Goal: Task Accomplishment & Management: Use online tool/utility

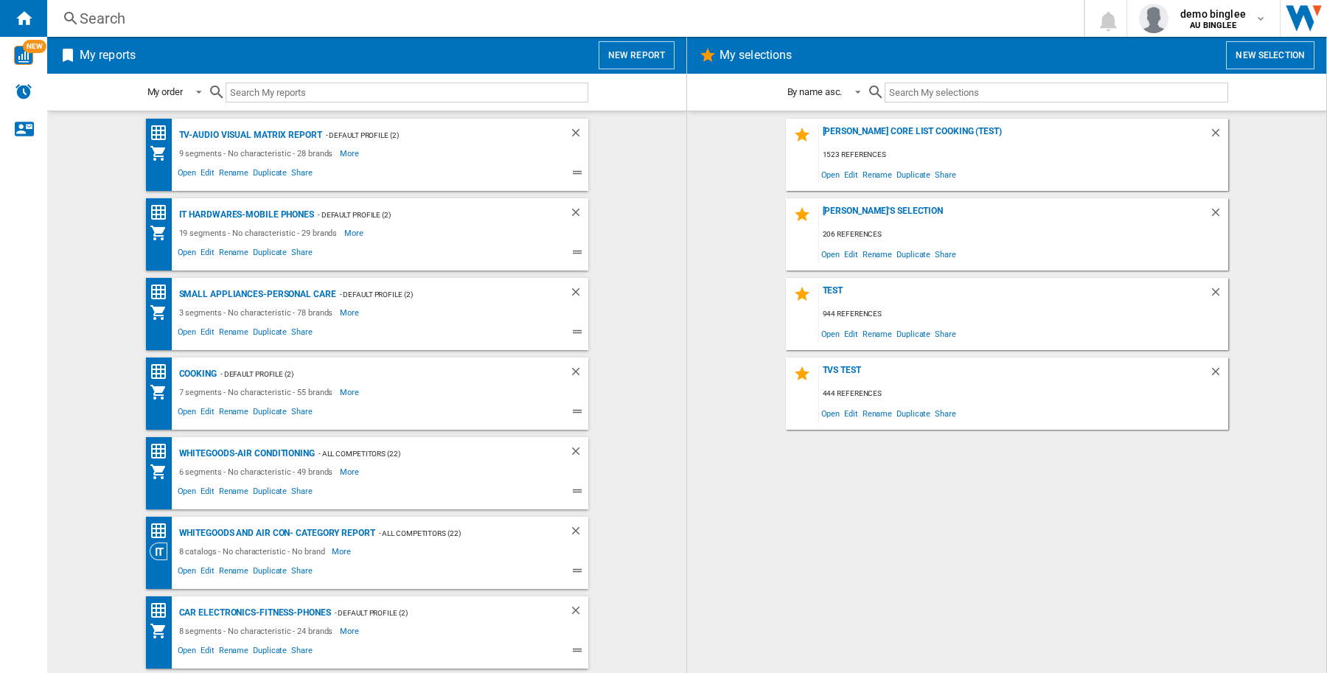
click at [632, 61] on button "New report" at bounding box center [637, 55] width 76 height 28
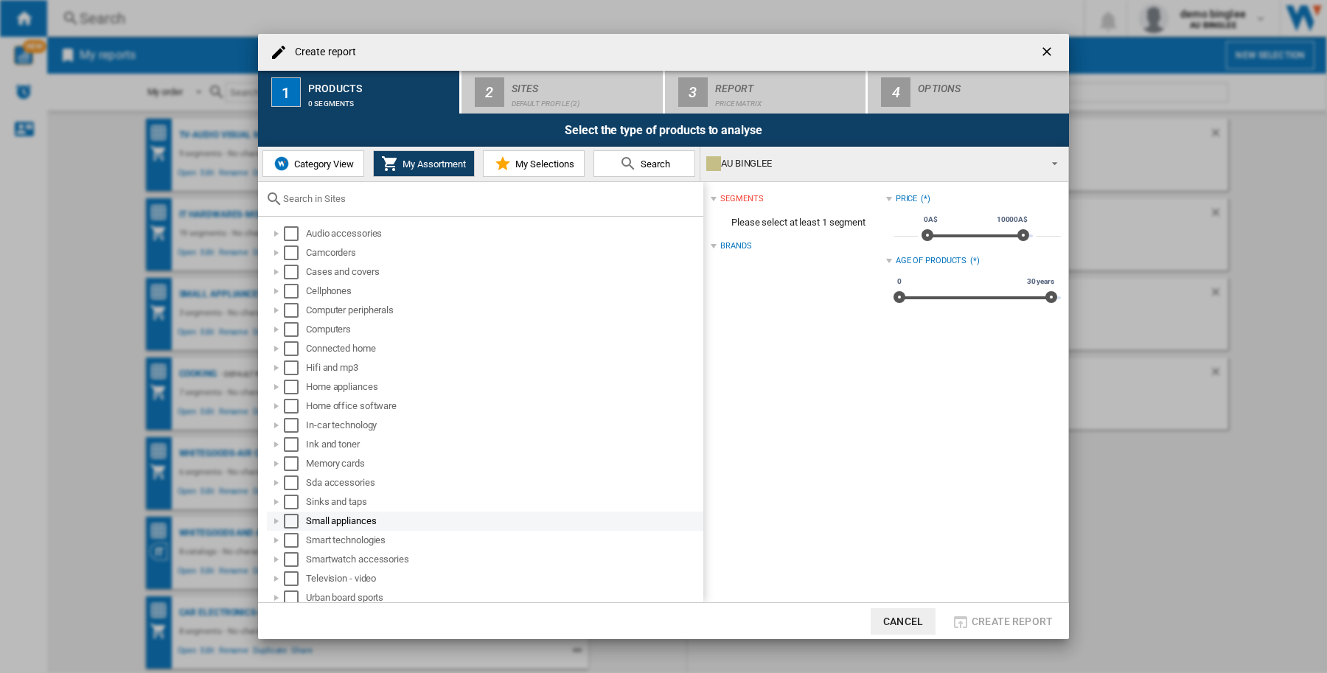
click at [296, 518] on div "Select" at bounding box center [291, 521] width 15 height 15
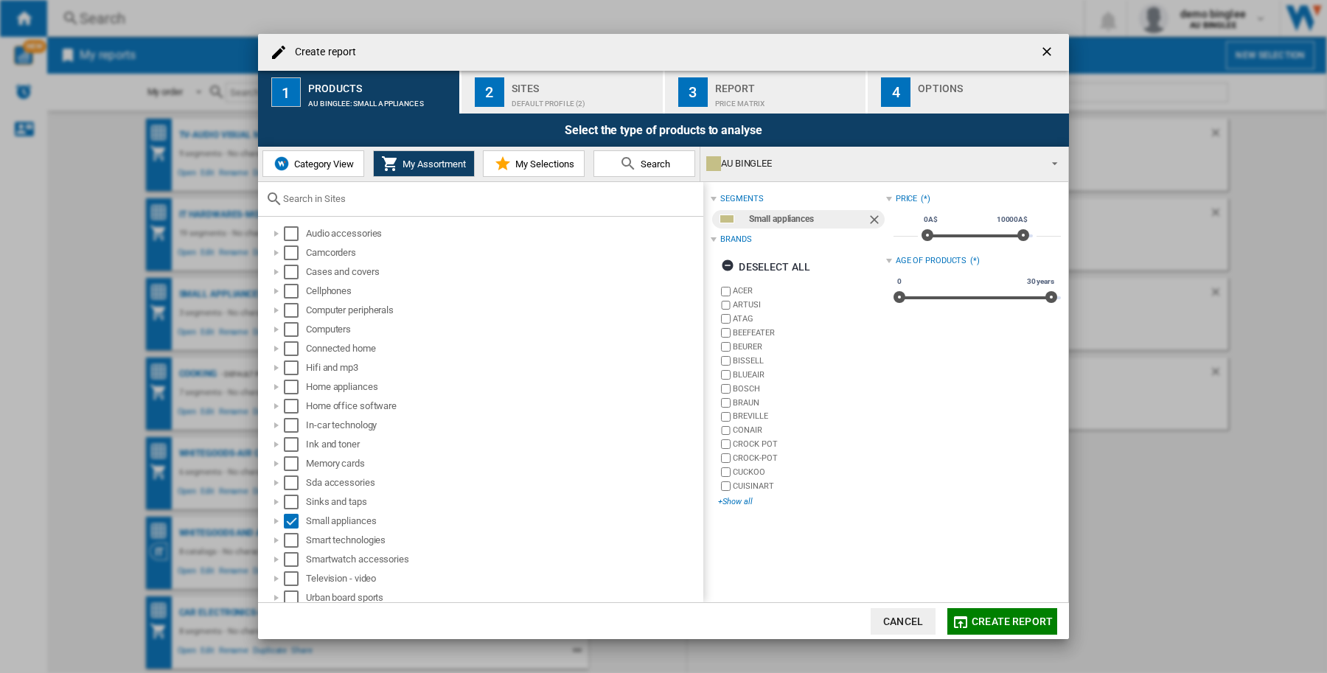
click at [746, 503] on div "+Show all" at bounding box center [801, 501] width 167 height 11
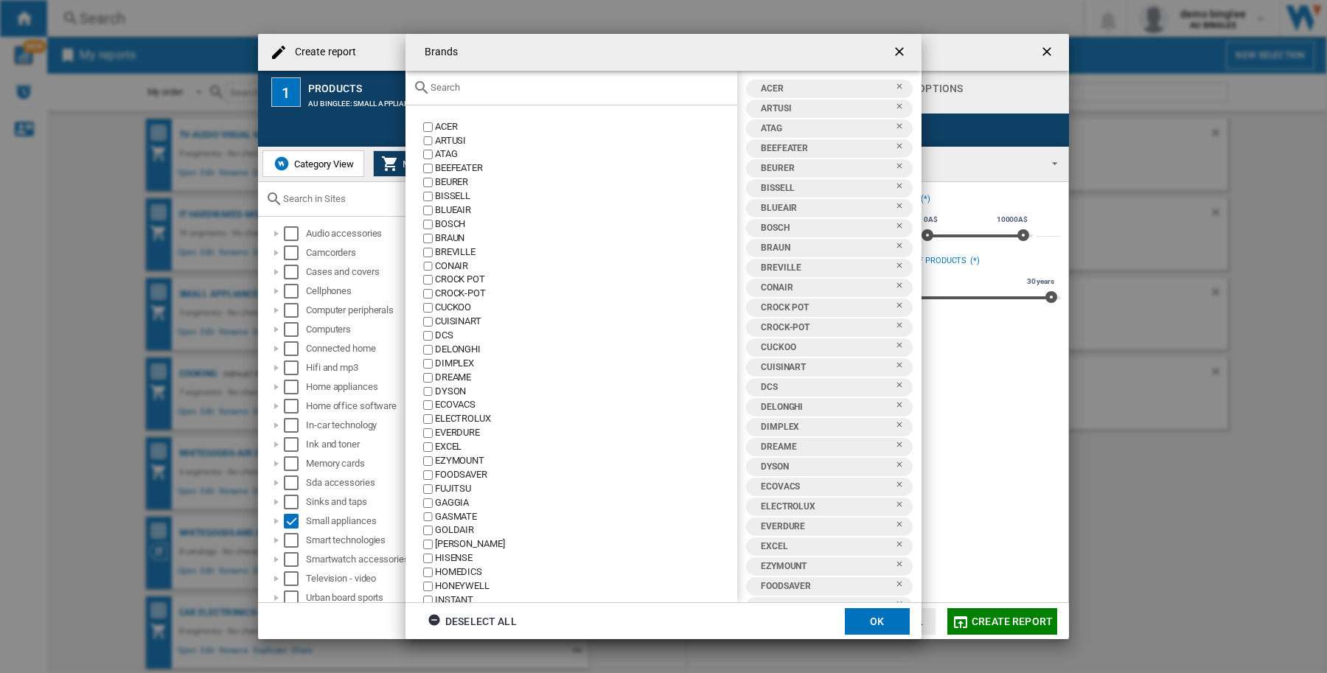
click at [444, 83] on input "text" at bounding box center [580, 87] width 299 height 11
click at [487, 624] on div "Deselect all" at bounding box center [472, 621] width 89 height 27
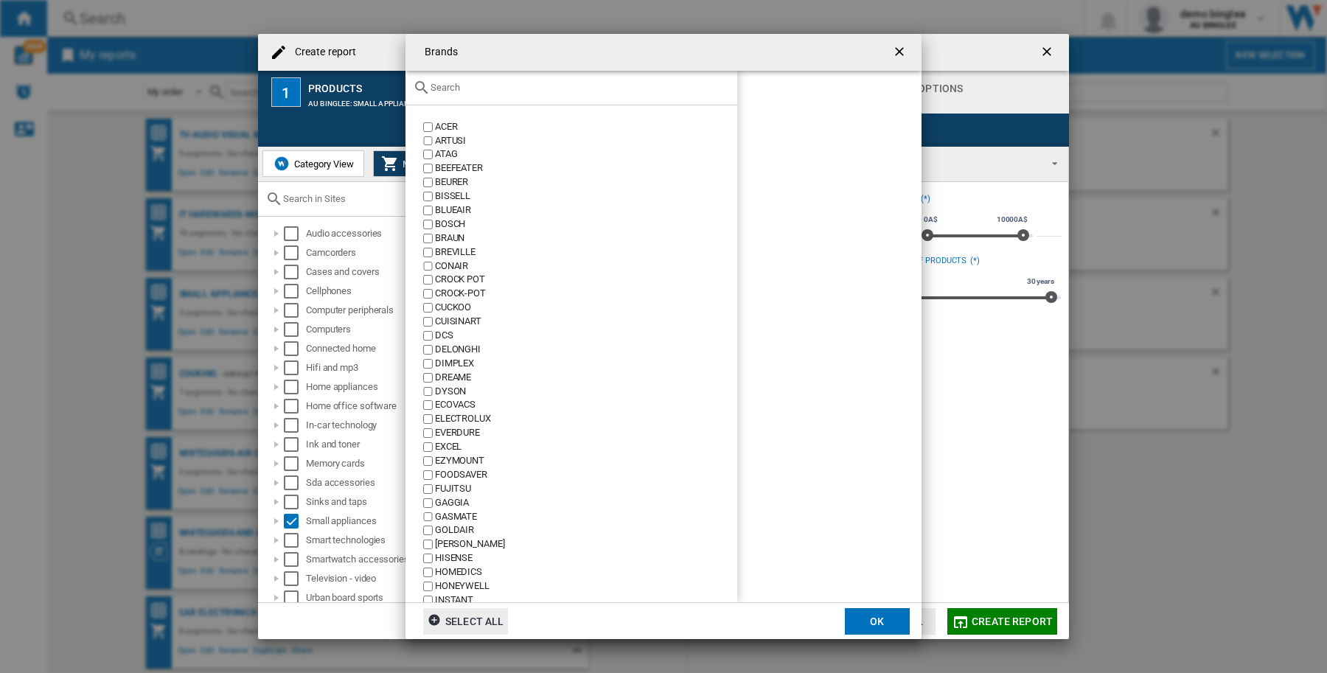
click at [456, 85] on input "text" at bounding box center [580, 87] width 299 height 11
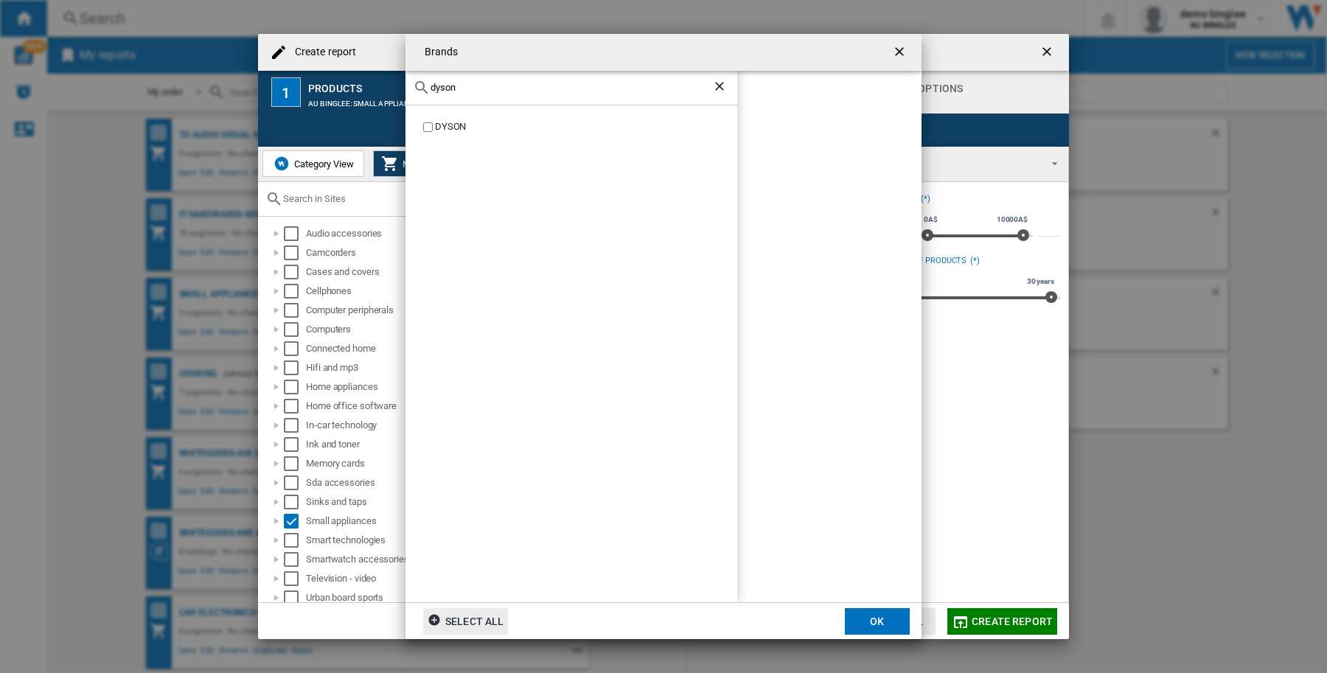
type input "dyson"
click at [859, 617] on button "OK" at bounding box center [877, 621] width 65 height 27
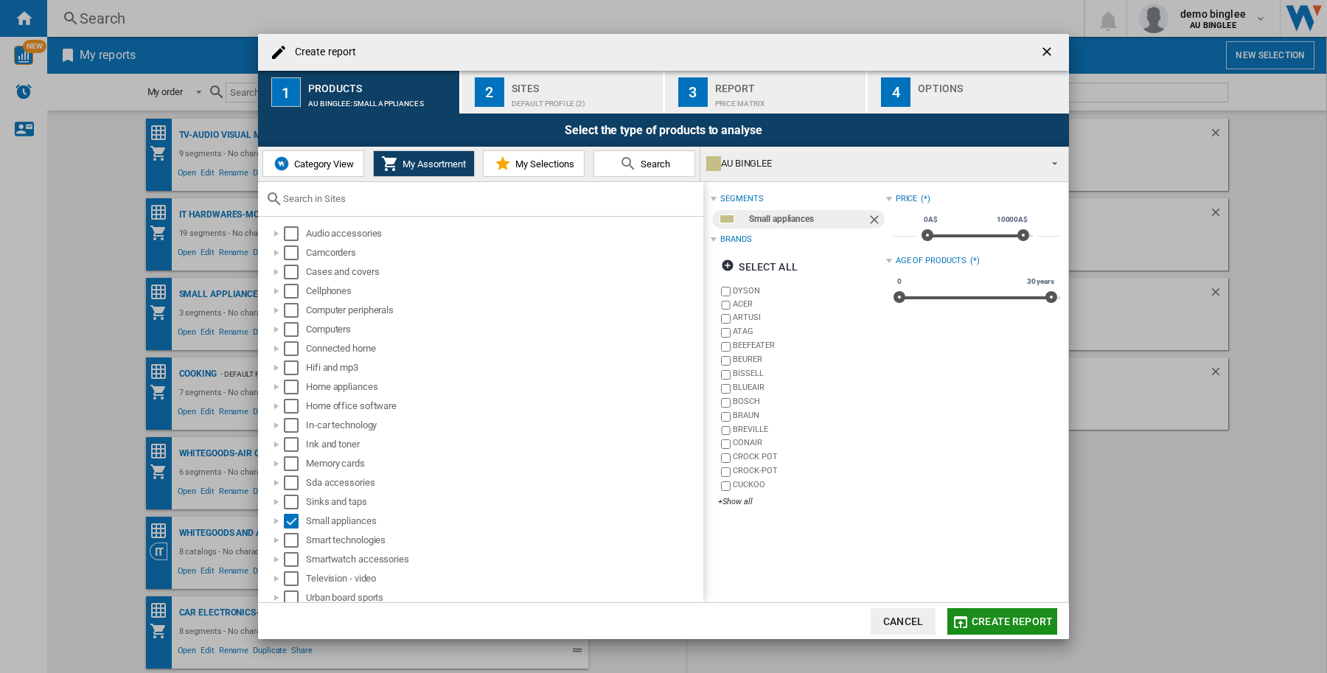
click at [1016, 627] on button "Create report" at bounding box center [1002, 621] width 110 height 27
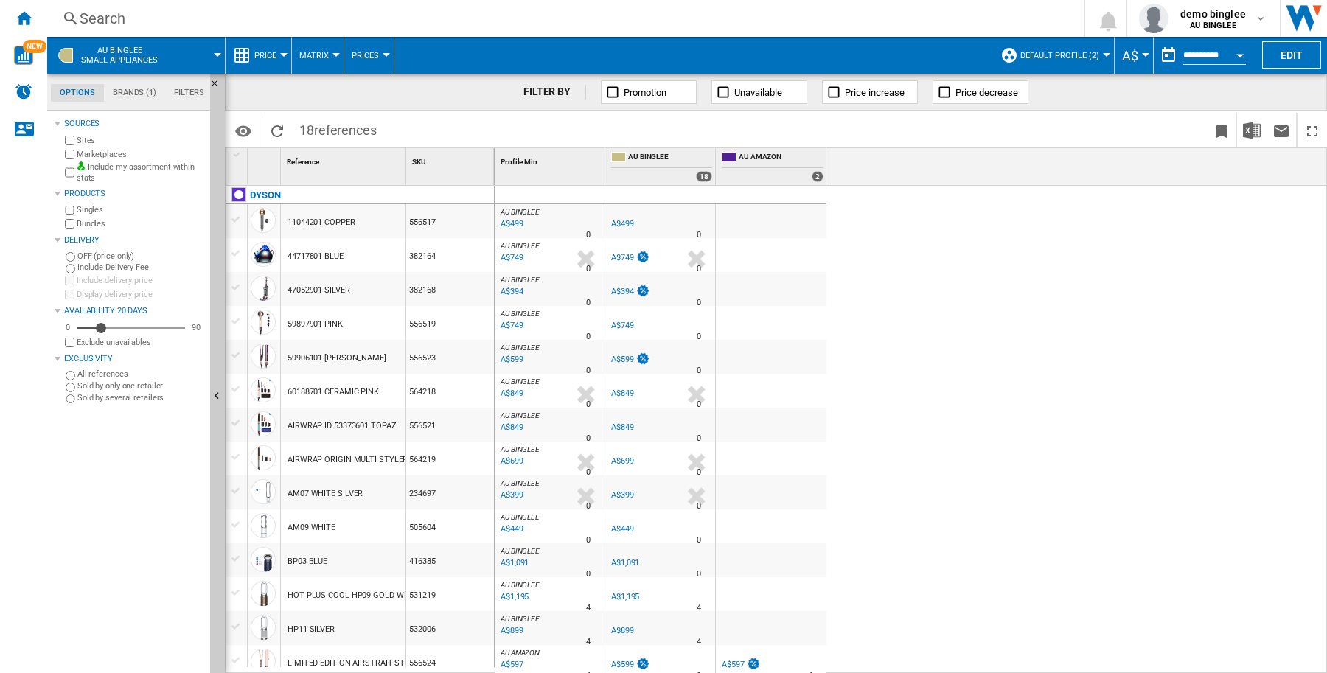
click at [1097, 60] on button "Default profile (2)" at bounding box center [1063, 55] width 86 height 37
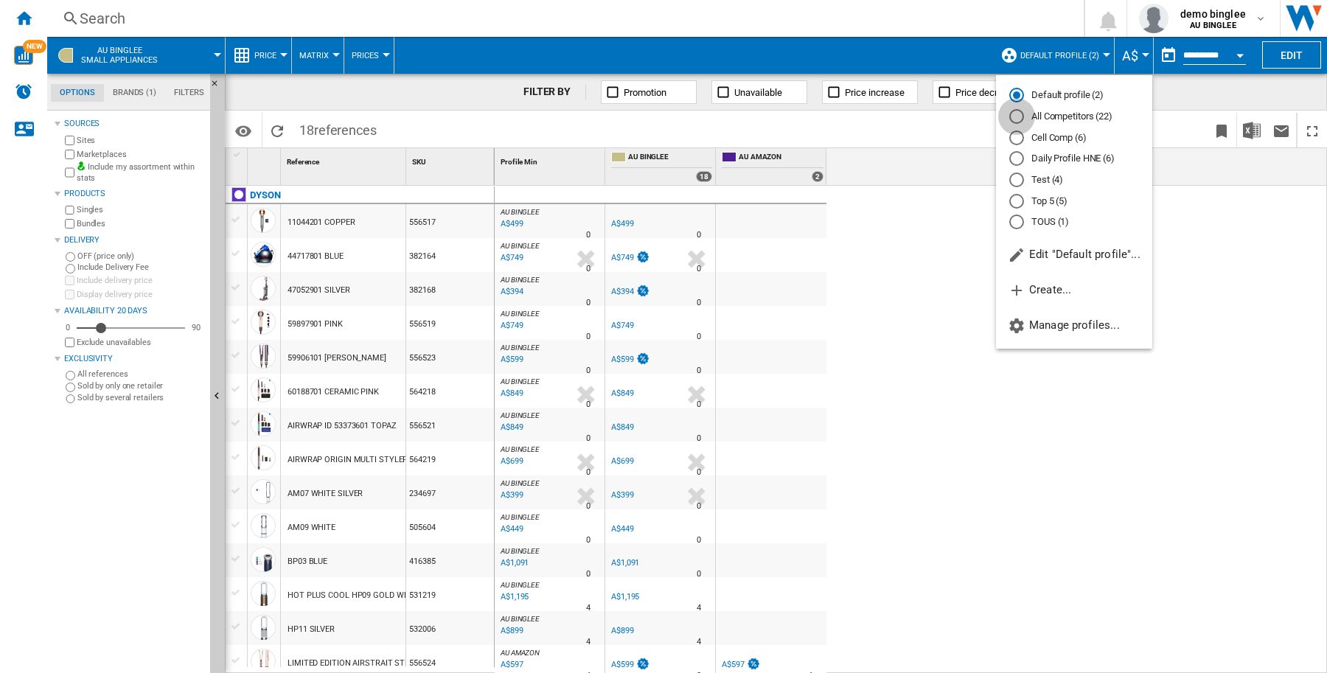
click at [1020, 123] on div "All Competitors (22)" at bounding box center [1016, 116] width 15 height 15
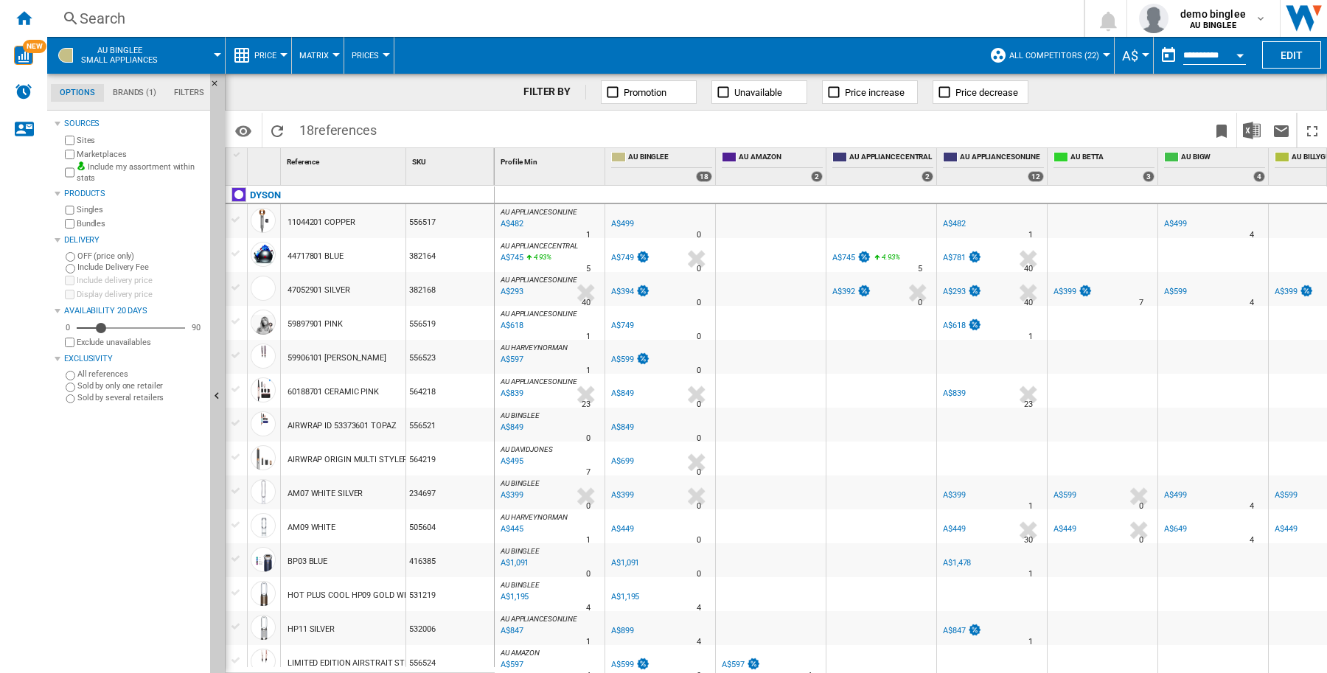
scroll to position [142, 0]
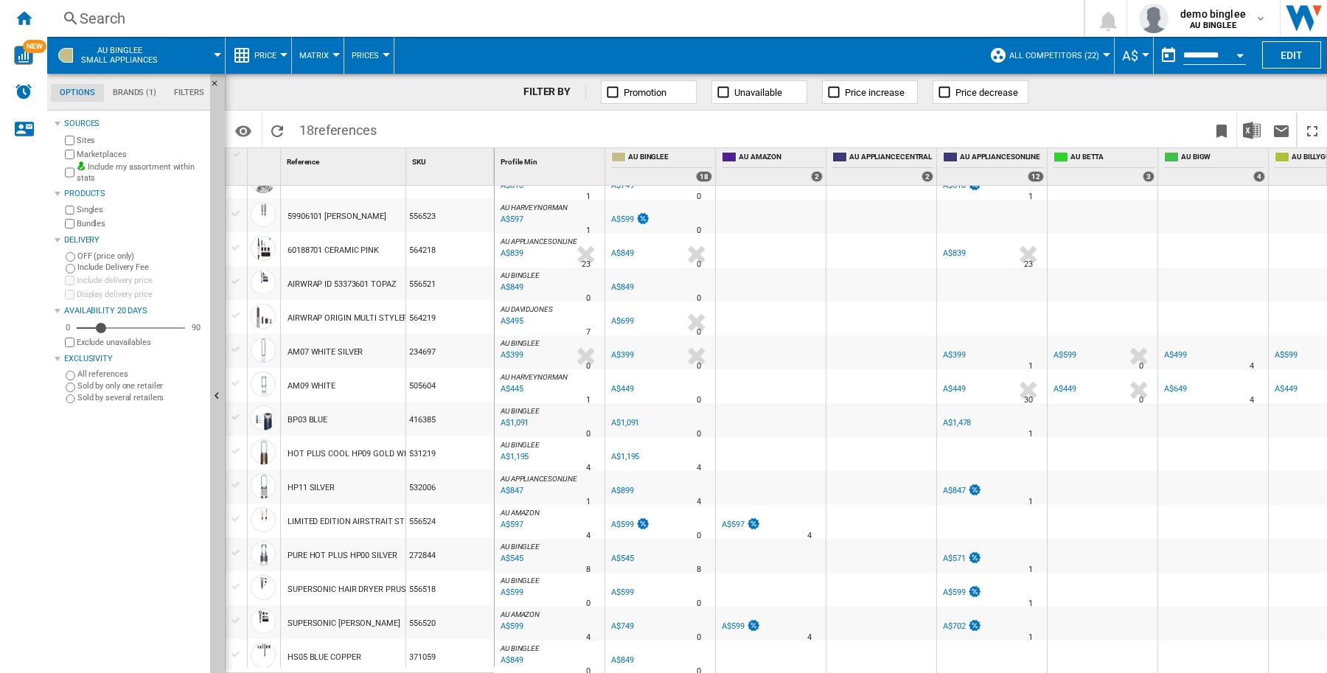
drag, startPoint x: 846, startPoint y: 669, endPoint x: 977, endPoint y: 661, distance: 130.7
click at [977, 661] on div "AU APPLIANCESONLINE : AU APPLIANCESONLINE -3.4 % A$482 % N/A 1 AU APPLIANCESONL…" at bounding box center [1324, 358] width 1659 height 625
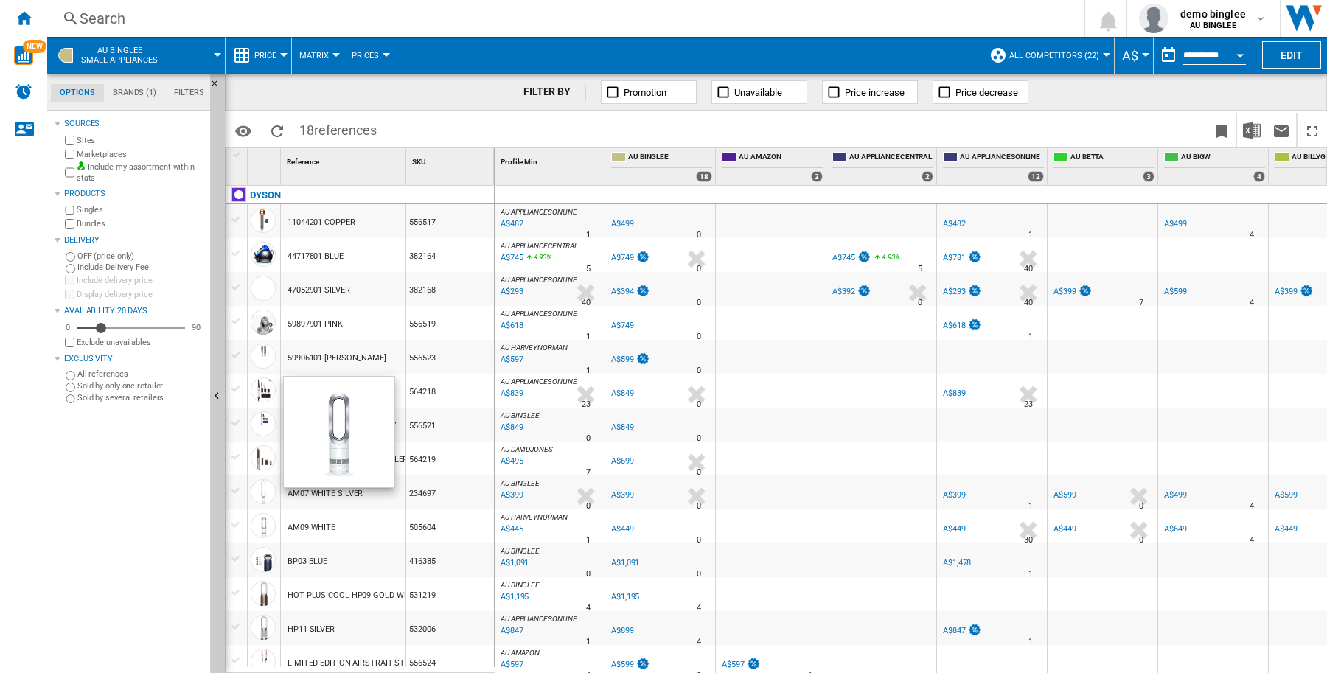
scroll to position [0, 0]
click at [1248, 134] on img "Download in Excel" at bounding box center [1252, 131] width 18 height 18
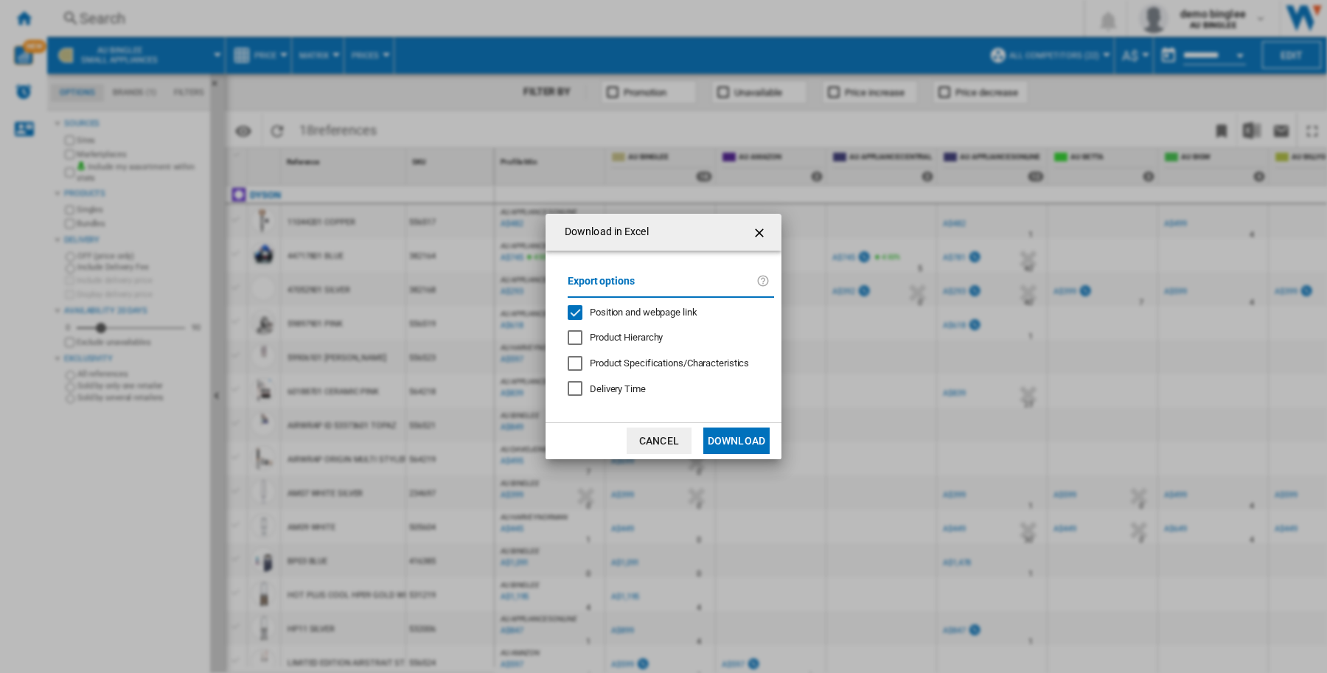
click at [576, 315] on div "Position and webpage link" at bounding box center [575, 312] width 15 height 15
drag, startPoint x: 719, startPoint y: 439, endPoint x: 734, endPoint y: 399, distance: 42.7
click at [719, 439] on button "Download" at bounding box center [736, 441] width 66 height 27
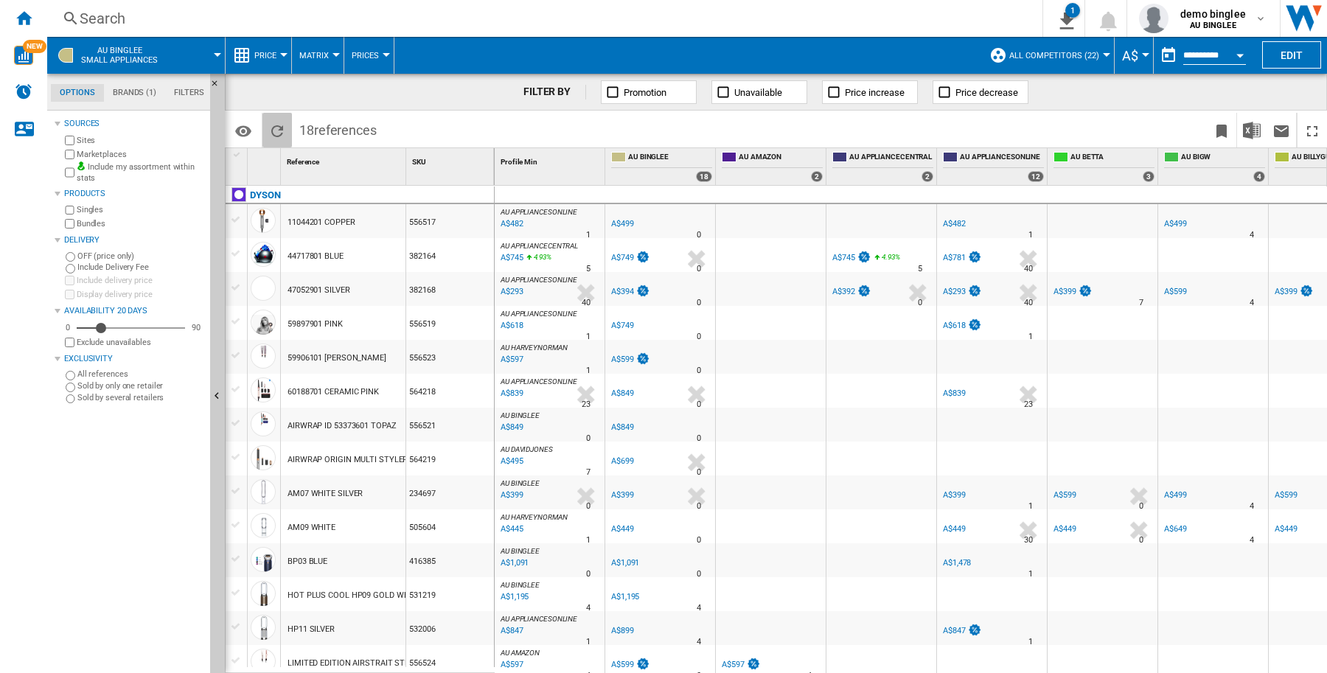
click at [286, 130] on button "Reload" at bounding box center [276, 130] width 29 height 35
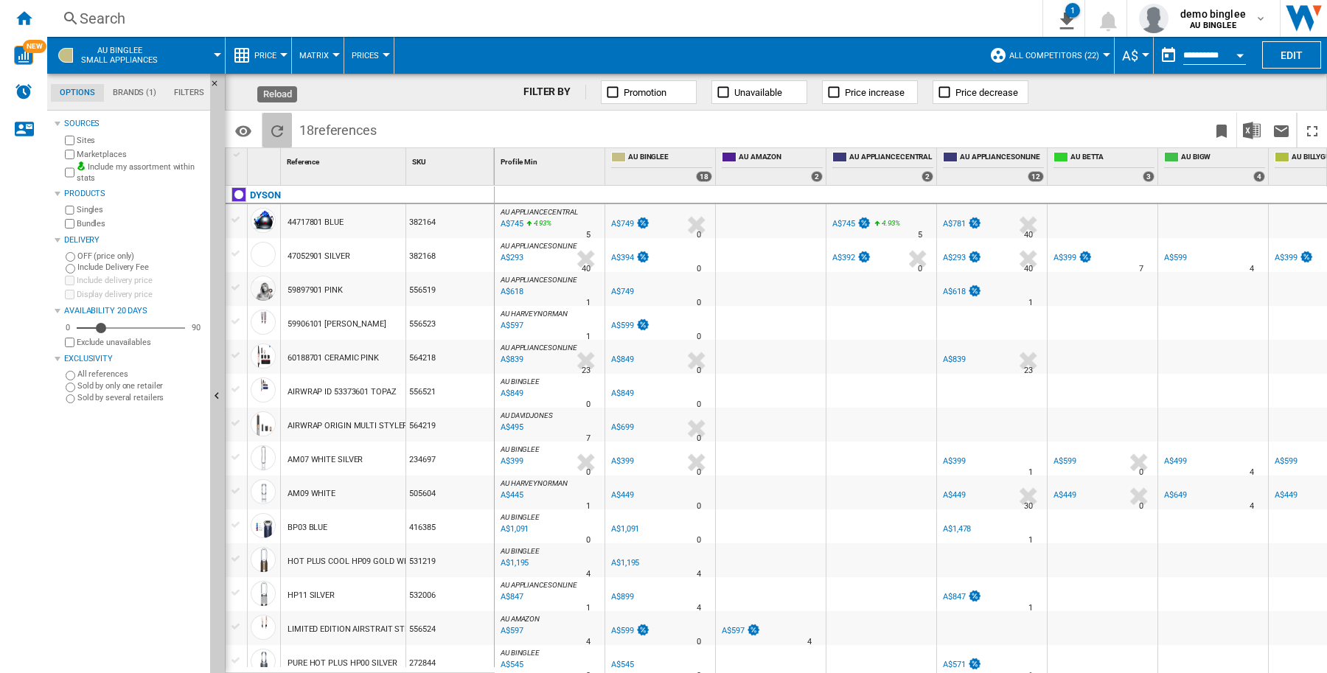
click at [268, 127] on button "Reload" at bounding box center [276, 130] width 29 height 35
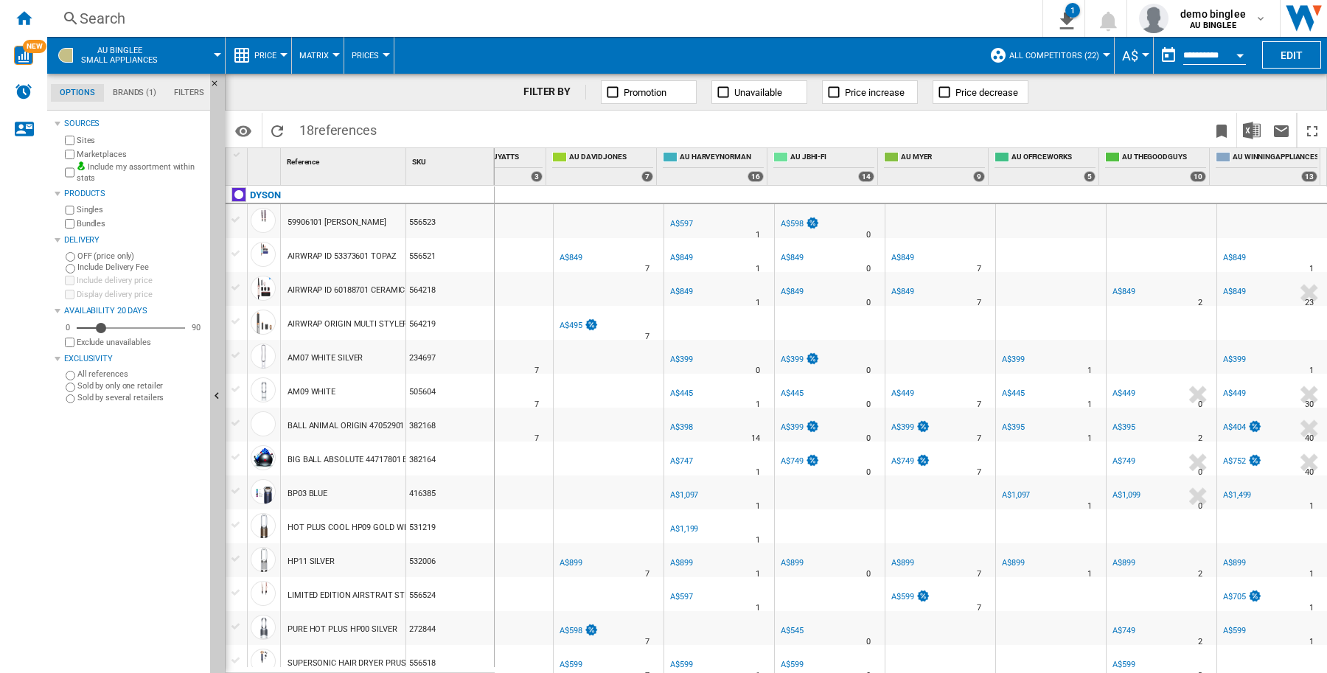
scroll to position [0, 268]
